Goal: Transaction & Acquisition: Download file/media

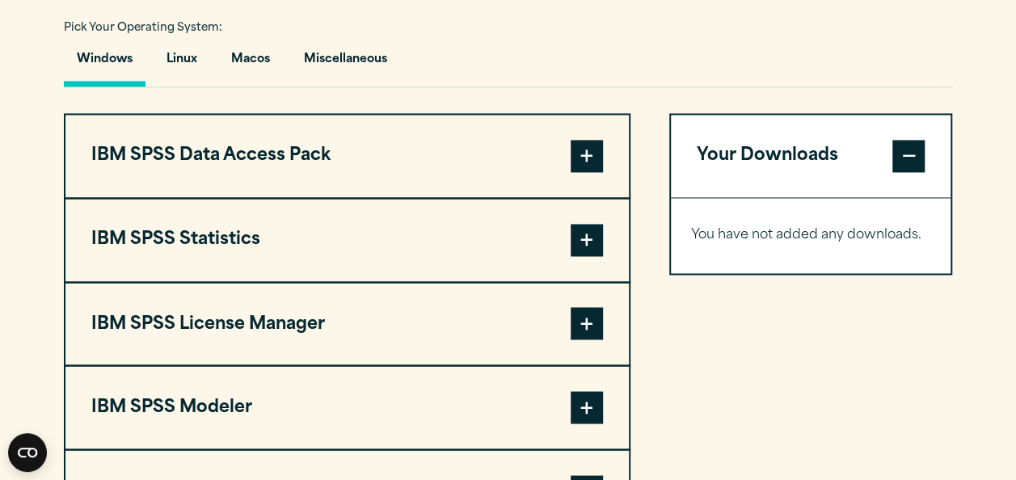
scroll to position [1229, 0]
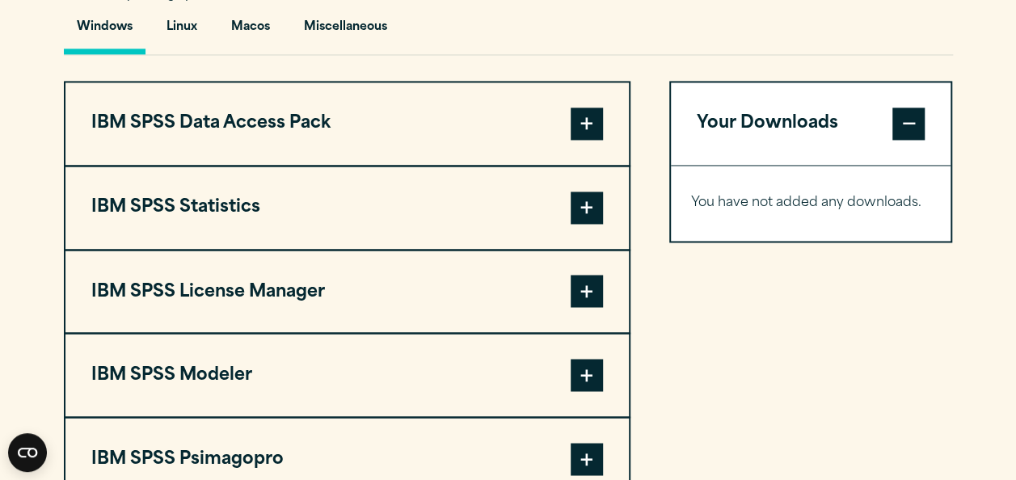
click at [594, 196] on span at bounding box center [587, 208] width 32 height 32
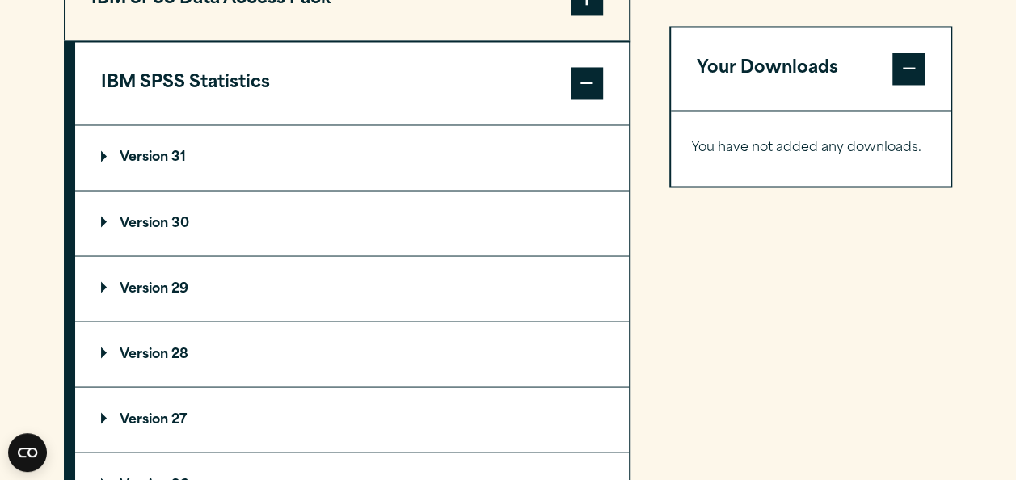
scroll to position [1358, 0]
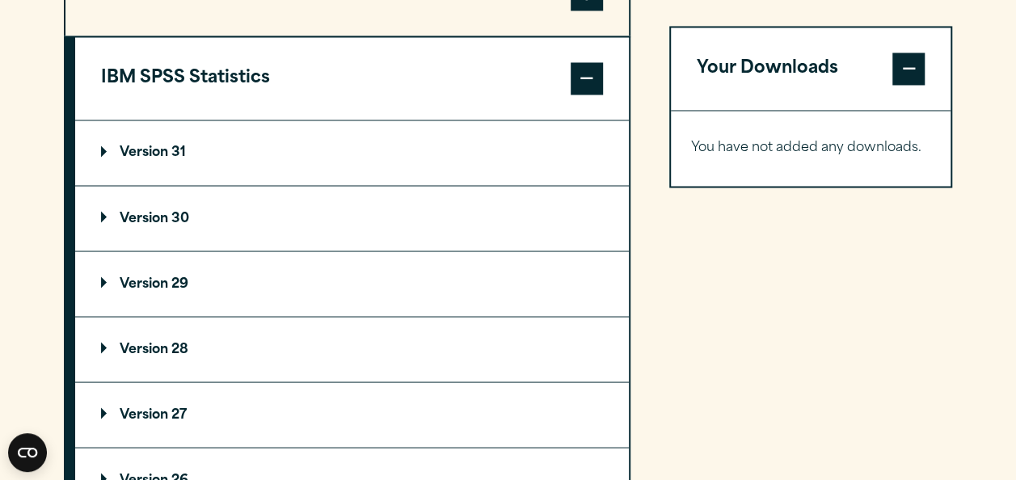
click at [168, 212] on p "Version 30" at bounding box center [145, 218] width 88 height 13
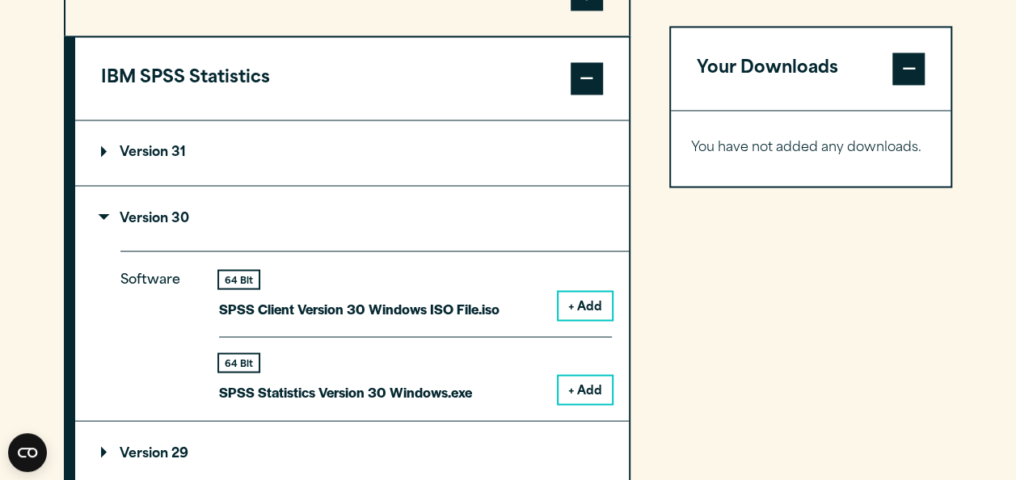
click at [158, 163] on summary "Version 31" at bounding box center [352, 152] width 554 height 65
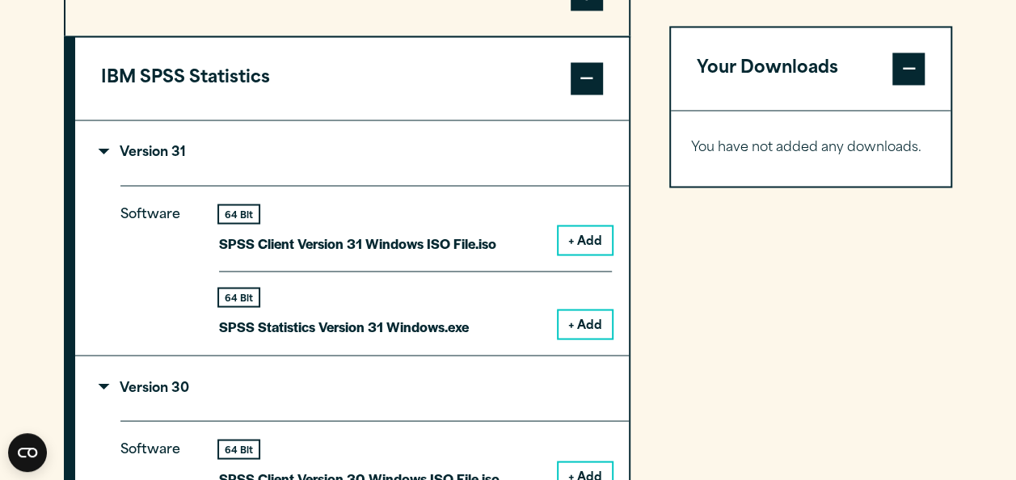
click at [158, 163] on summary "Version 31" at bounding box center [352, 152] width 554 height 65
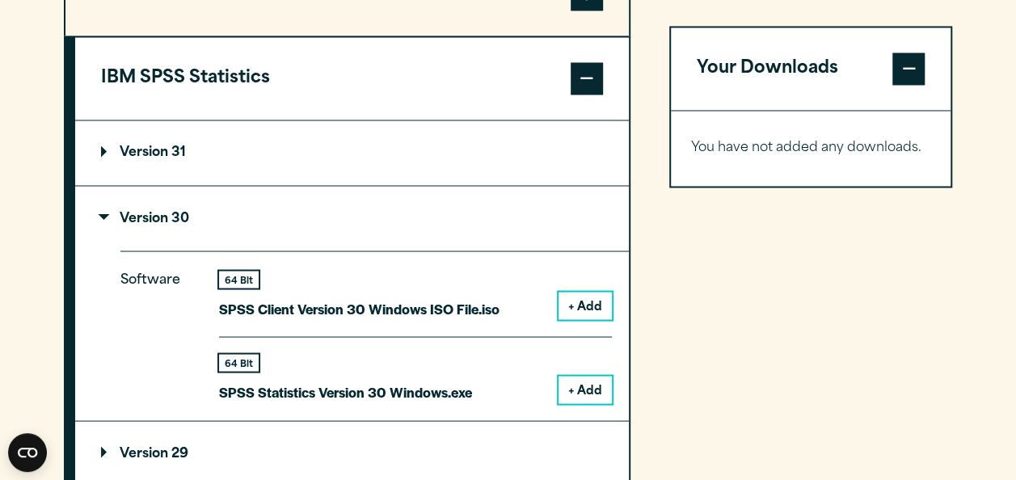
click at [158, 142] on summary "Version 31" at bounding box center [352, 152] width 554 height 65
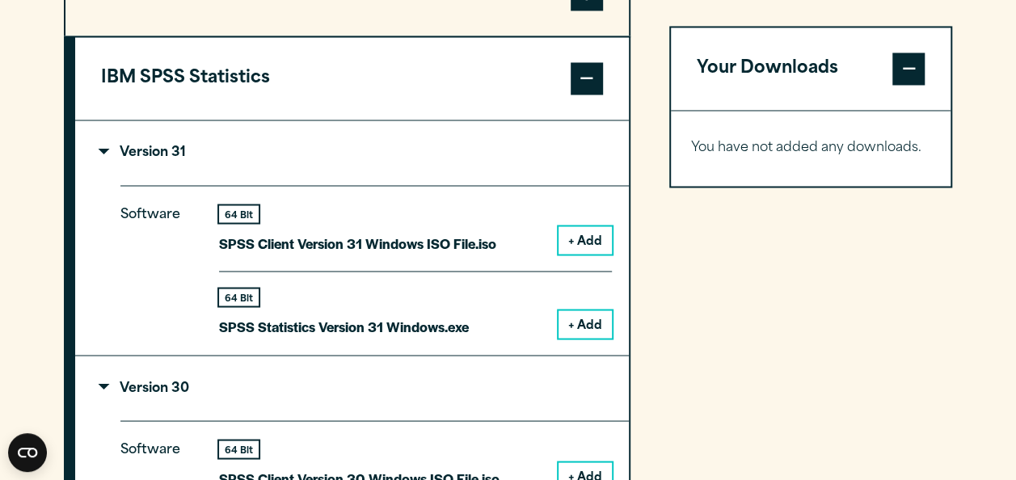
click at [167, 383] on p "Version 30" at bounding box center [145, 388] width 88 height 13
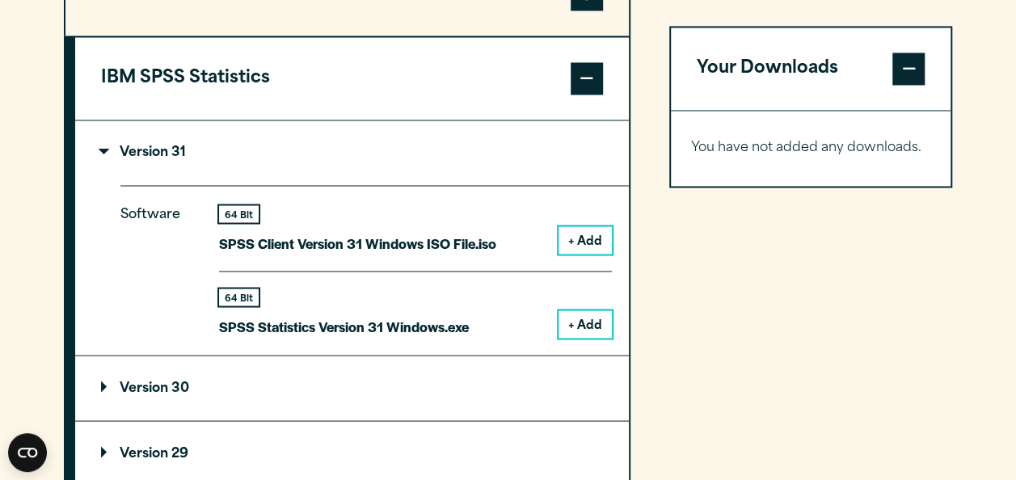
click at [586, 321] on button "+ Add" at bounding box center [585, 324] width 53 height 27
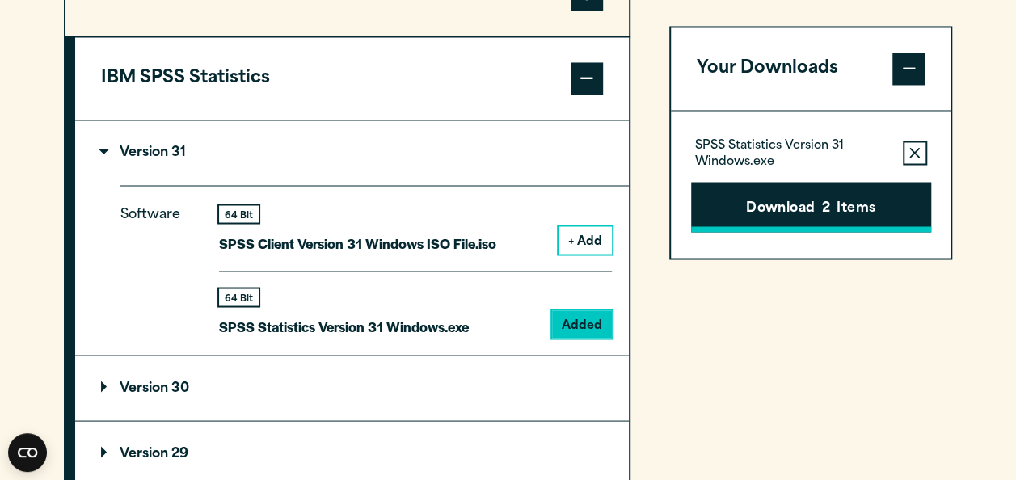
click at [791, 200] on button "Download 2 Items" at bounding box center [811, 207] width 240 height 50
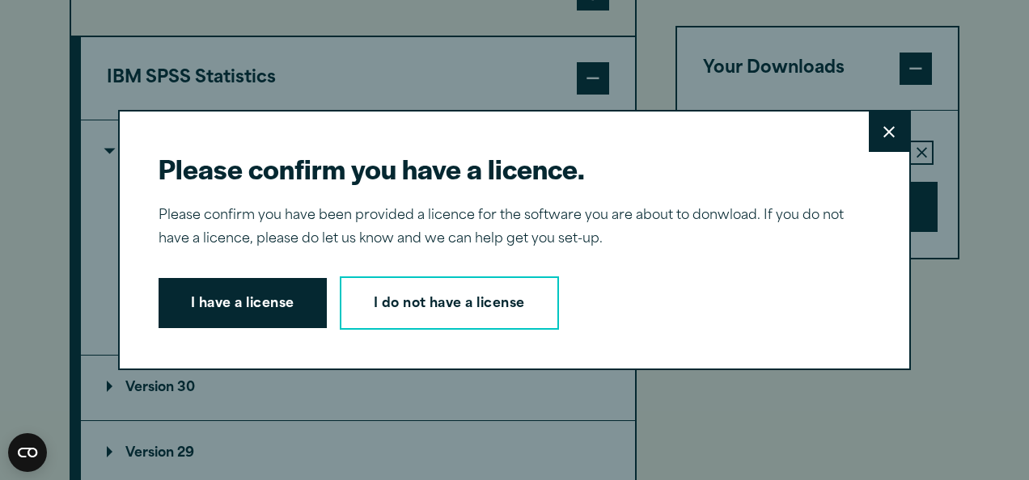
click at [901, 124] on button "Close" at bounding box center [888, 132] width 40 height 40
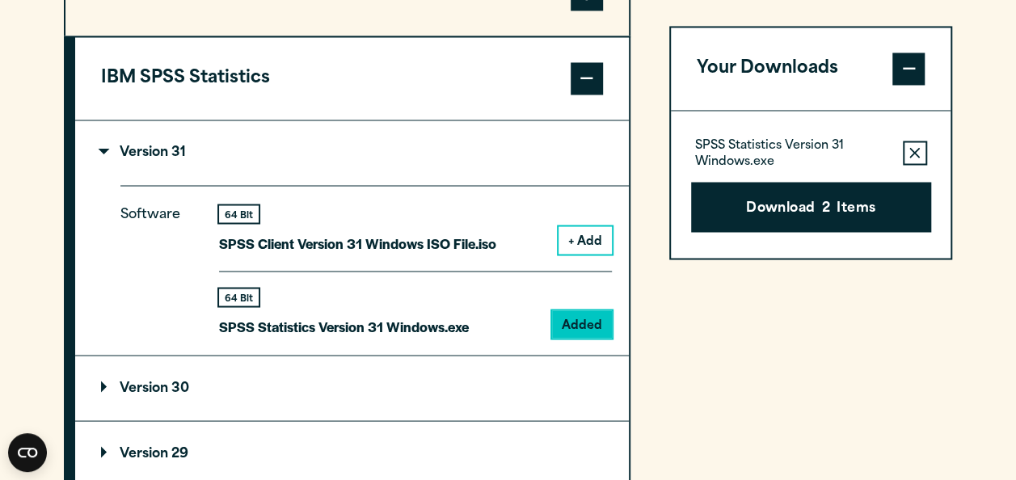
click at [911, 155] on icon "button" at bounding box center [915, 152] width 11 height 11
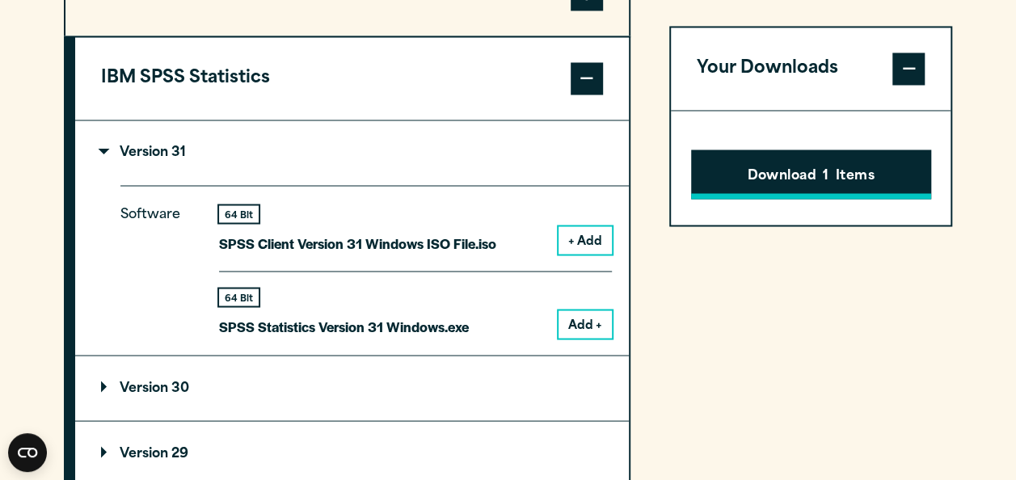
click at [863, 166] on button "Download 1 Items" at bounding box center [811, 175] width 240 height 50
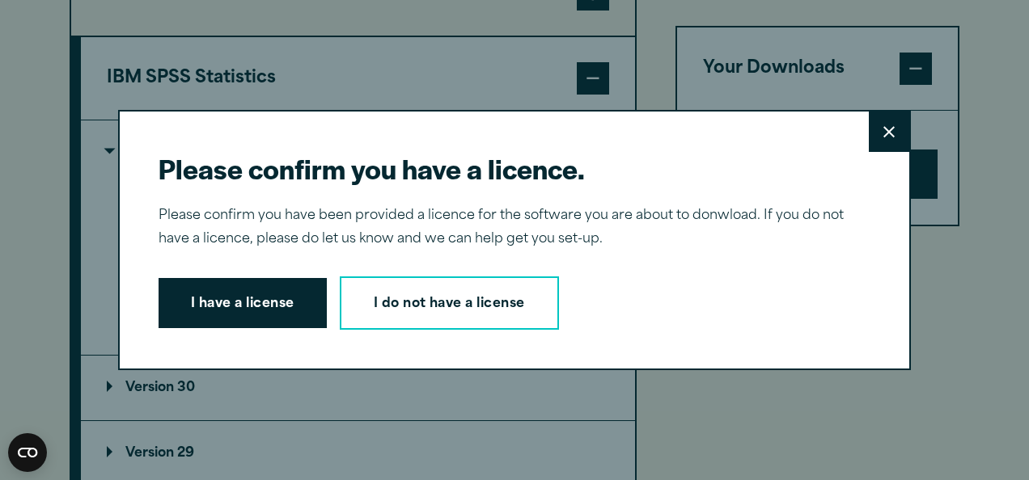
click at [882, 133] on button "Close" at bounding box center [888, 132] width 40 height 40
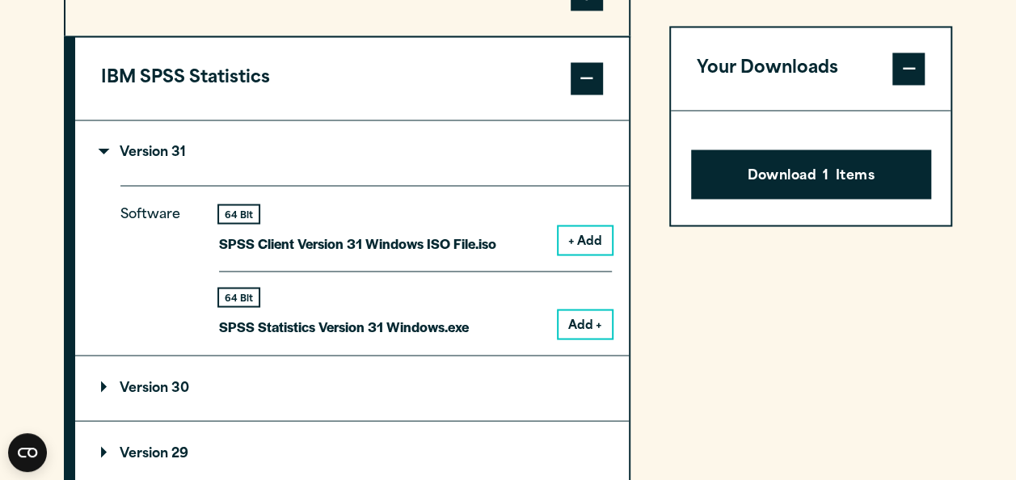
click at [916, 61] on span at bounding box center [909, 69] width 32 height 32
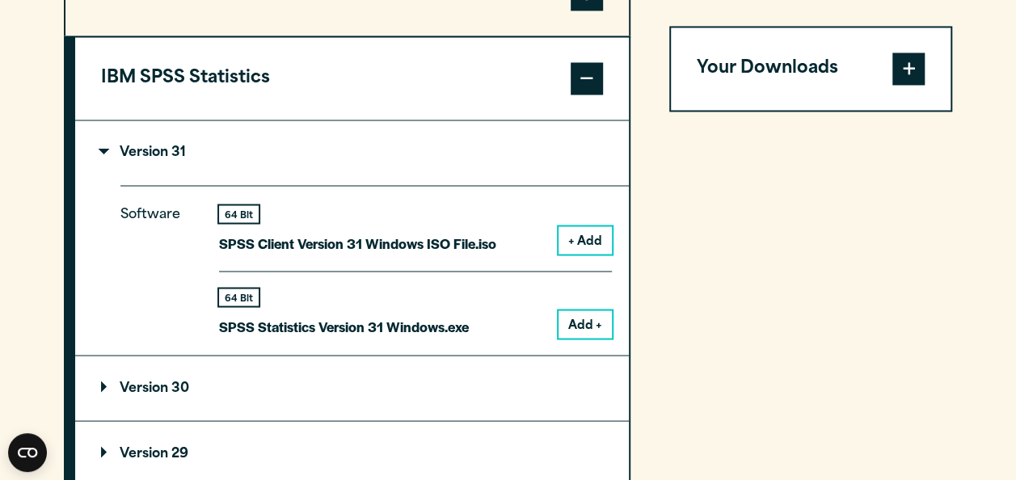
click at [585, 319] on button "Add +" at bounding box center [585, 324] width 53 height 27
click at [886, 79] on button "Your Downloads" at bounding box center [811, 68] width 281 height 82
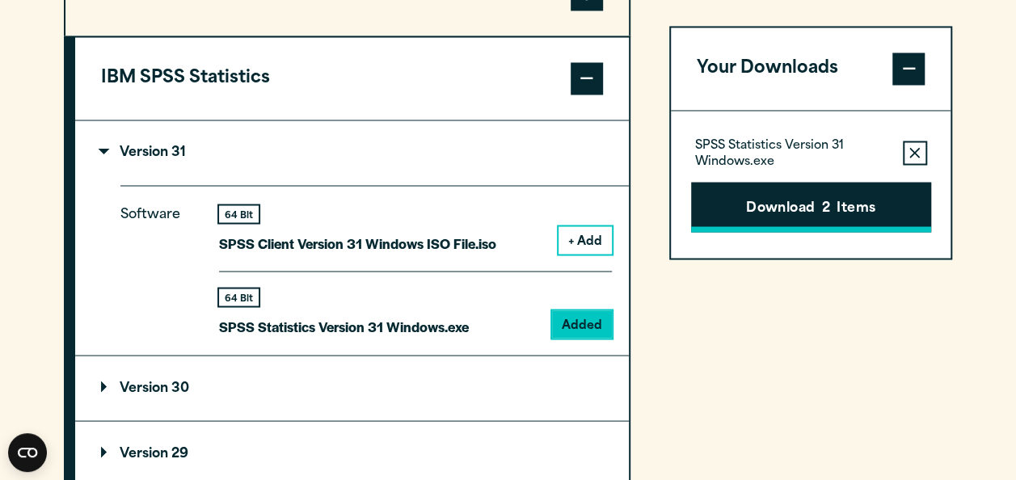
click at [812, 203] on button "Download 2 Items" at bounding box center [811, 207] width 240 height 50
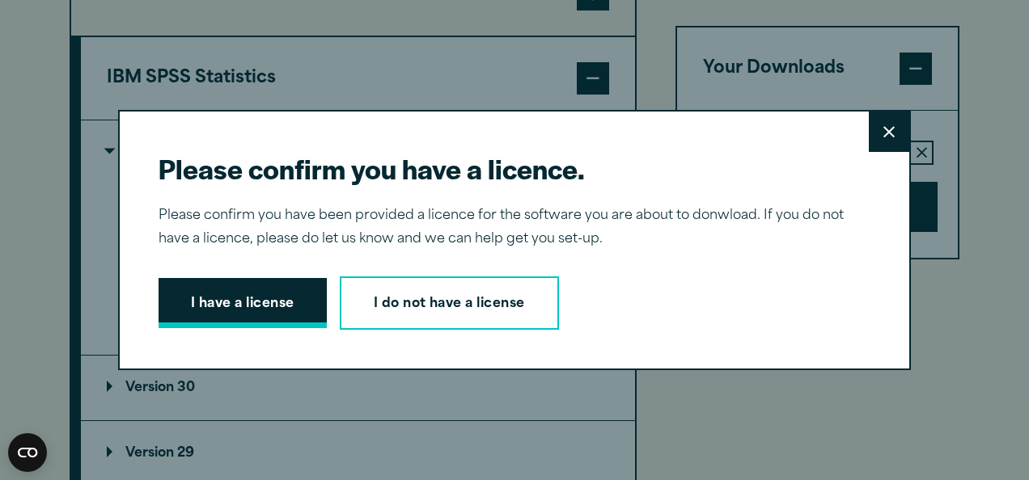
click at [239, 300] on button "I have a license" at bounding box center [242, 303] width 168 height 50
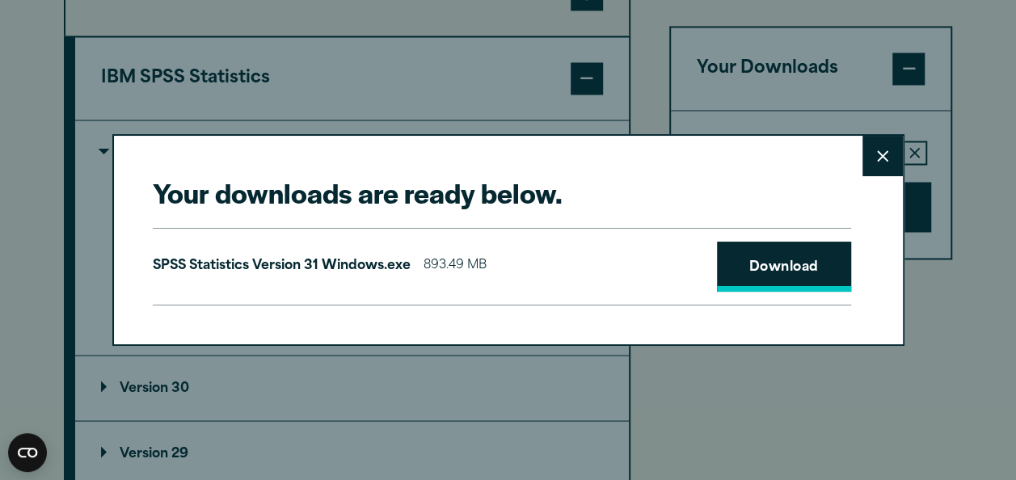
click at [798, 259] on link "Download" at bounding box center [784, 267] width 134 height 50
click at [795, 272] on link "Download" at bounding box center [784, 267] width 134 height 50
